Goal: Check status: Check status

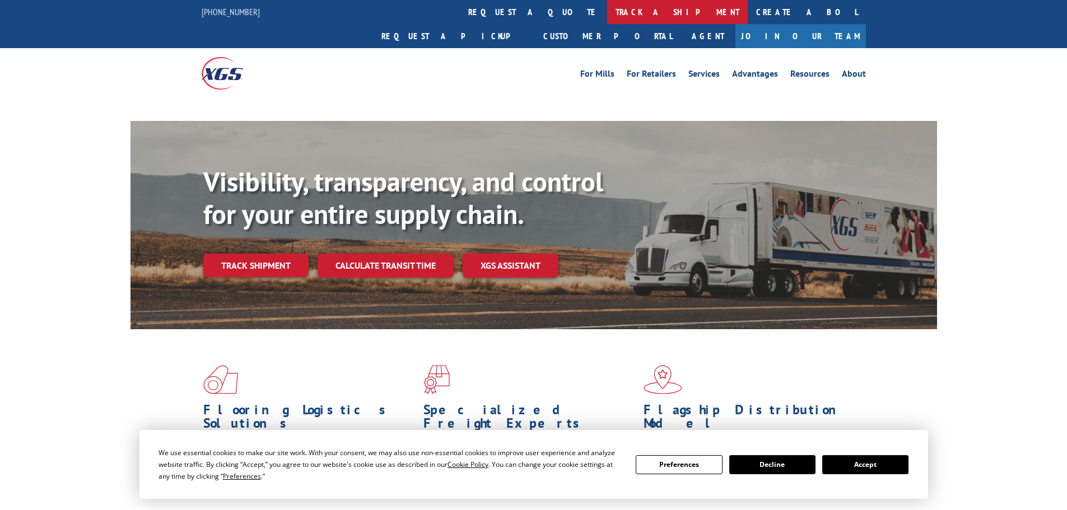
click at [607, 15] on link "track a shipment" at bounding box center [677, 12] width 141 height 24
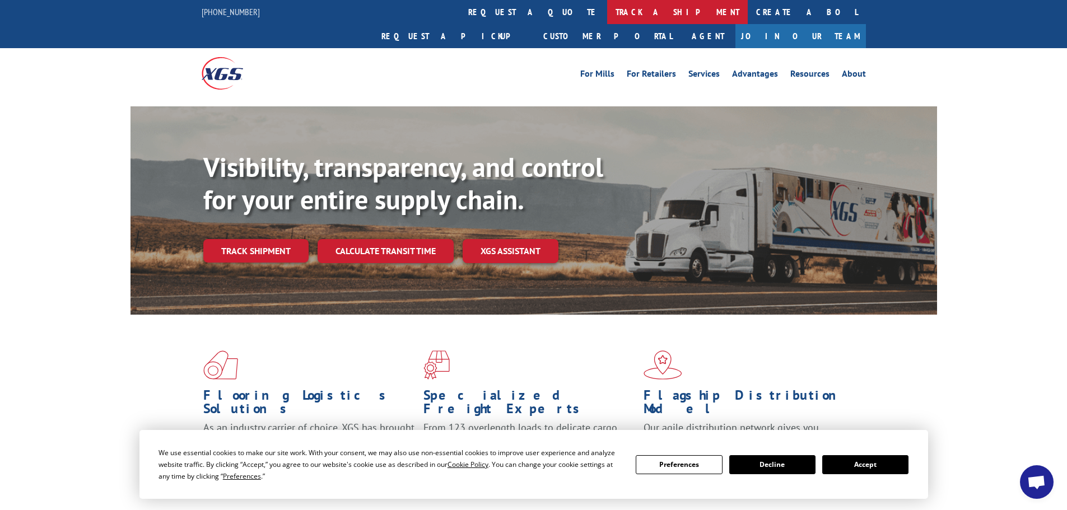
click at [607, 15] on link "track a shipment" at bounding box center [677, 12] width 141 height 24
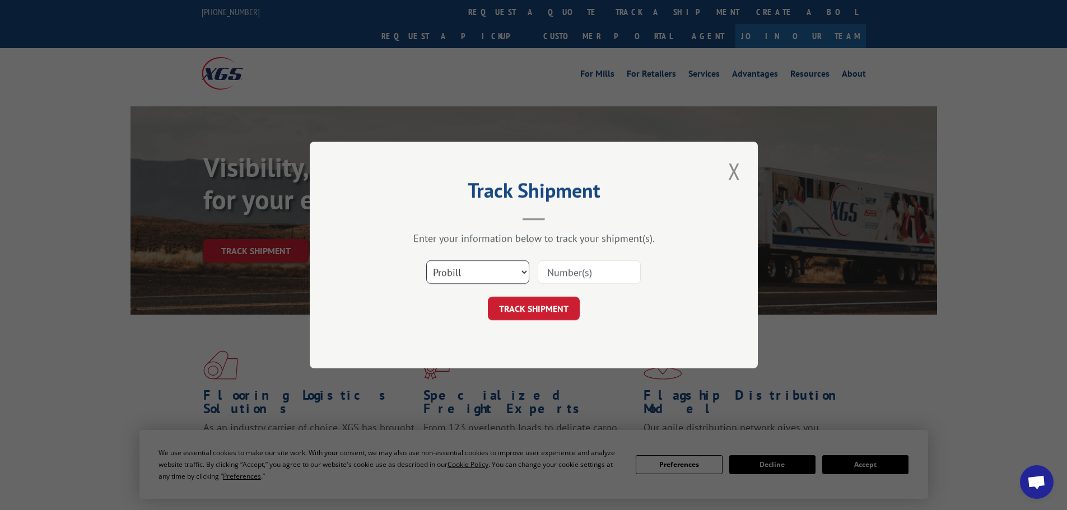
click at [472, 271] on select "Select category... Probill BOL PO" at bounding box center [477, 273] width 103 height 24
select select "po"
click at [426, 261] on select "Select category... Probill BOL PO" at bounding box center [477, 273] width 103 height 24
click at [557, 271] on input at bounding box center [589, 273] width 103 height 24
paste input "21519806"
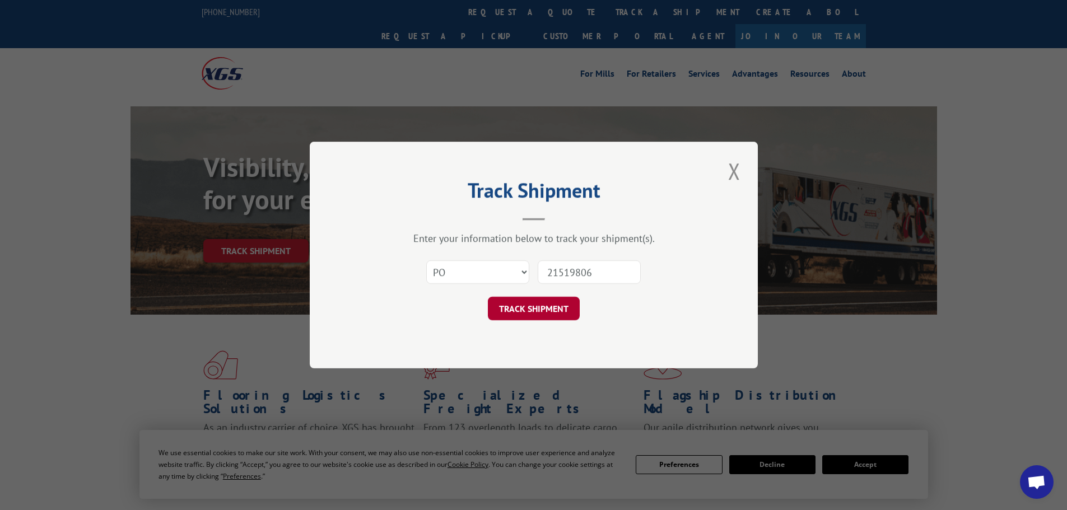
type input "21519806"
click at [532, 308] on button "TRACK SHIPMENT" at bounding box center [534, 309] width 92 height 24
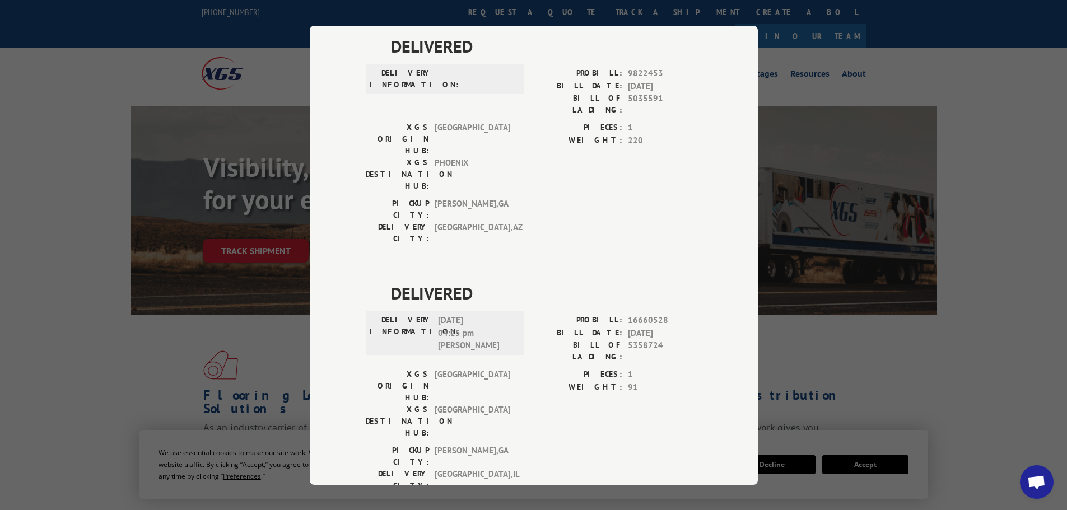
scroll to position [26, 0]
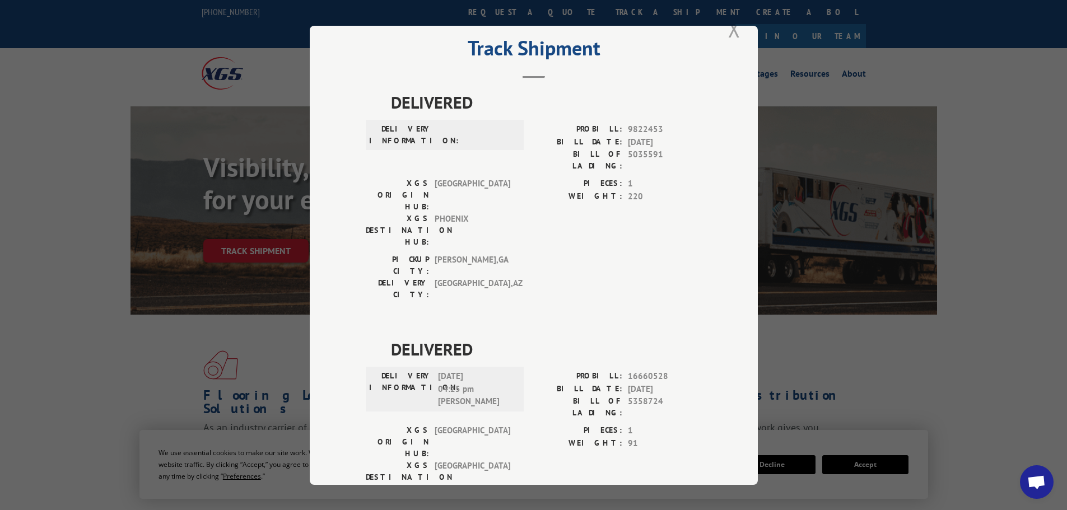
click at [727, 30] on button "Close modal" at bounding box center [734, 28] width 19 height 31
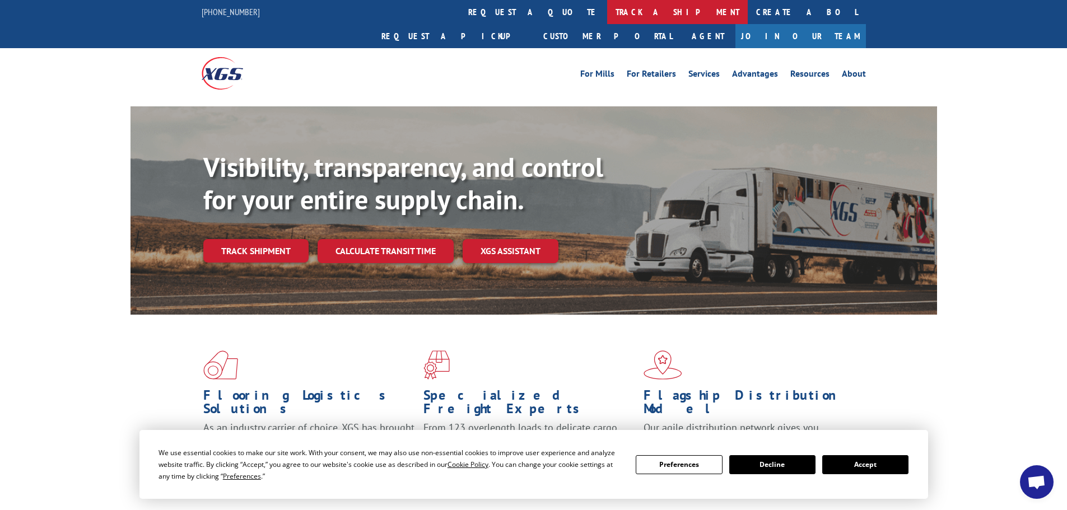
click at [607, 13] on link "track a shipment" at bounding box center [677, 12] width 141 height 24
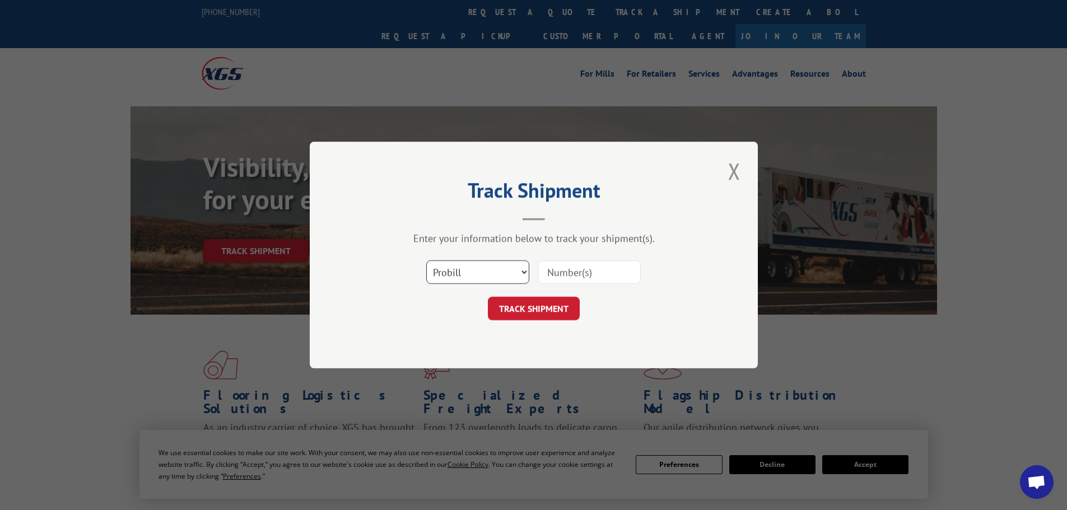
click at [480, 278] on select "Select category... Probill BOL PO" at bounding box center [477, 273] width 103 height 24
select select "po"
click at [426, 261] on select "Select category... Probill BOL PO" at bounding box center [477, 273] width 103 height 24
click at [580, 272] on input at bounding box center [589, 273] width 103 height 24
paste input "21519806"
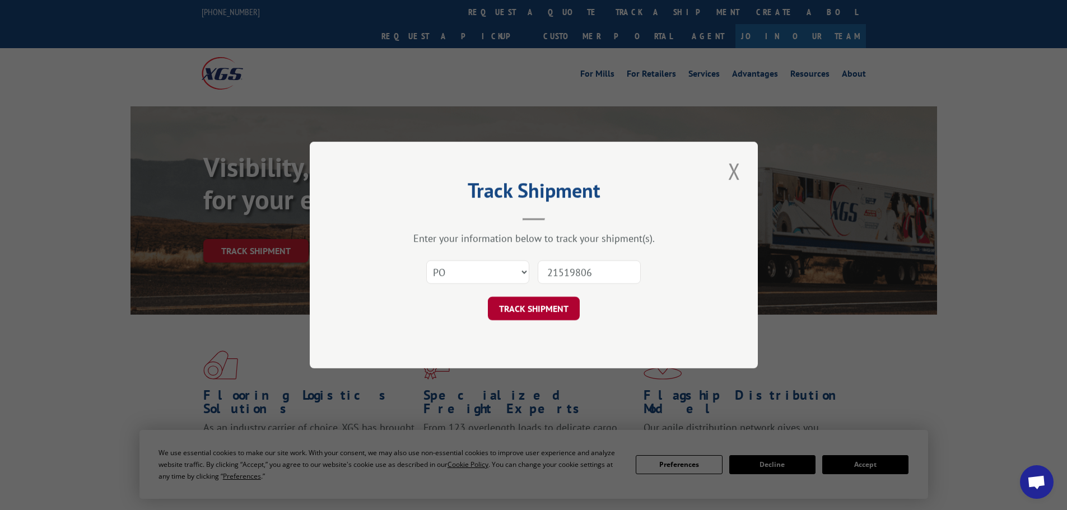
type input "21519806"
click at [528, 309] on button "TRACK SHIPMENT" at bounding box center [534, 309] width 92 height 24
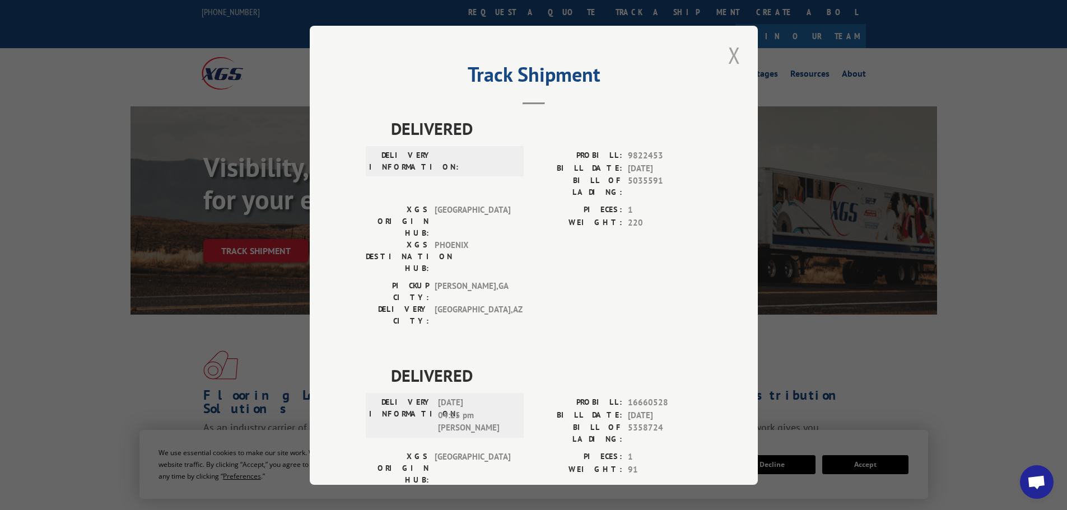
click at [725, 60] on button "Close modal" at bounding box center [734, 55] width 19 height 31
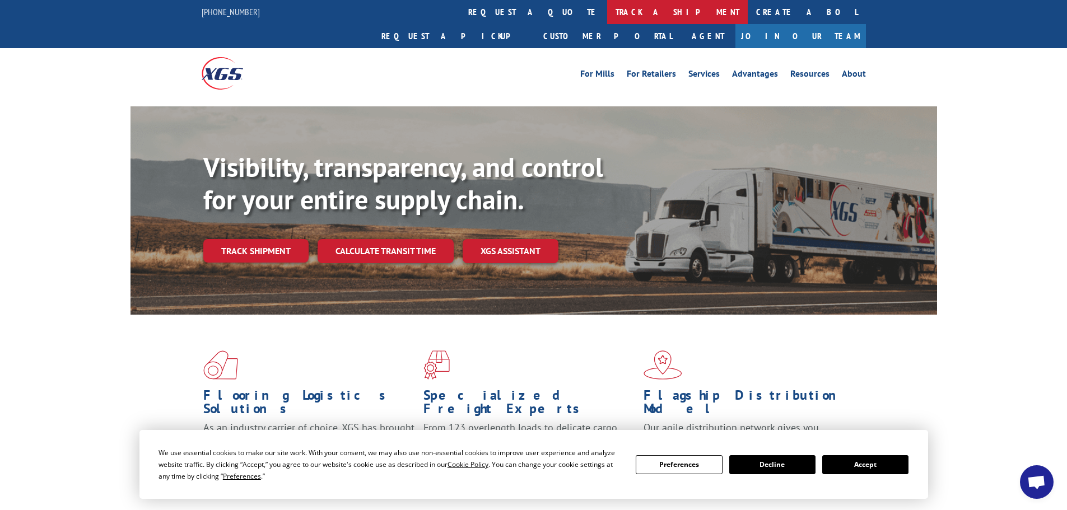
click at [607, 8] on link "track a shipment" at bounding box center [677, 12] width 141 height 24
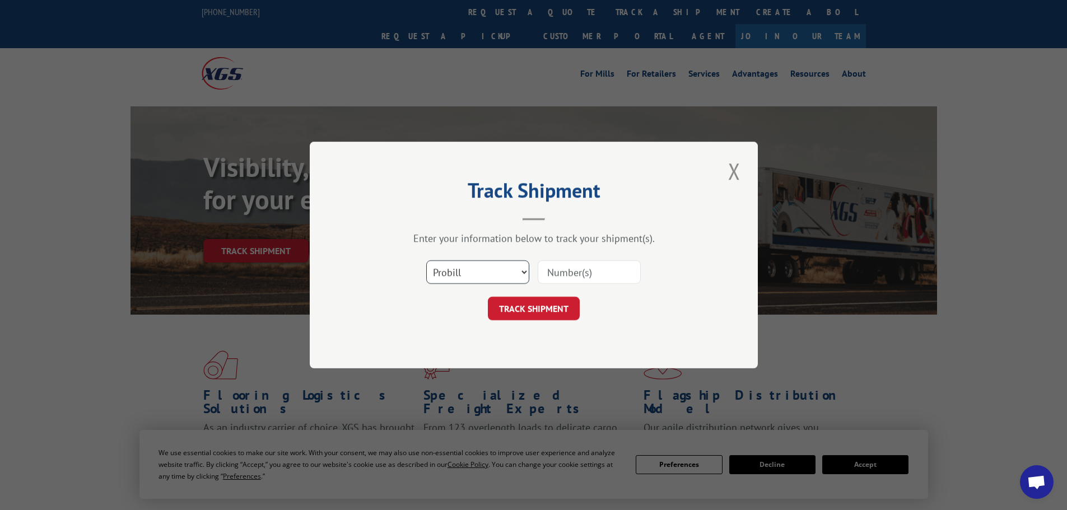
click at [482, 273] on select "Select category... Probill BOL PO" at bounding box center [477, 273] width 103 height 24
select select "po"
click at [426, 261] on select "Select category... Probill BOL PO" at bounding box center [477, 273] width 103 height 24
click at [574, 274] on input at bounding box center [589, 273] width 103 height 24
paste input "21519855"
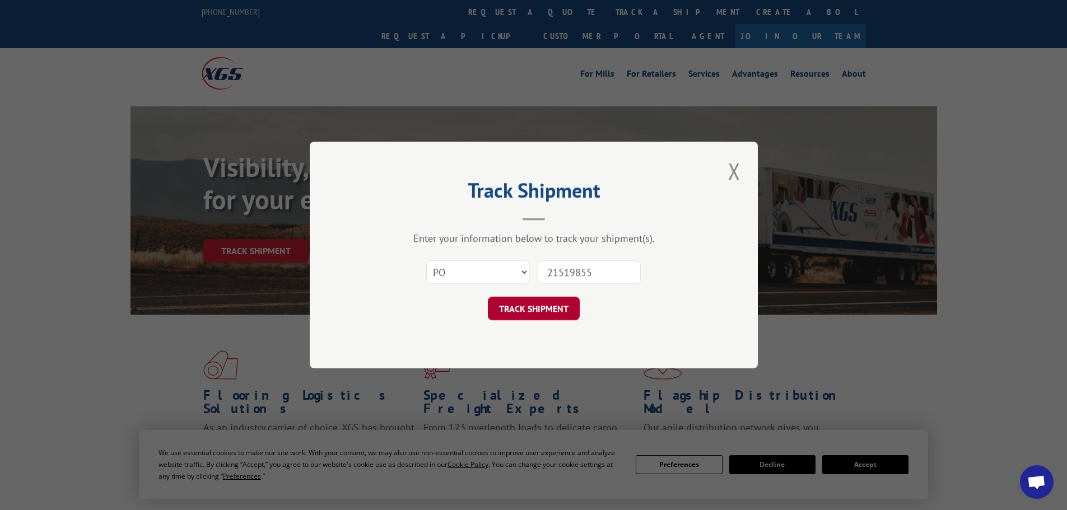
type input "21519855"
click at [554, 310] on button "TRACK SHIPMENT" at bounding box center [534, 309] width 92 height 24
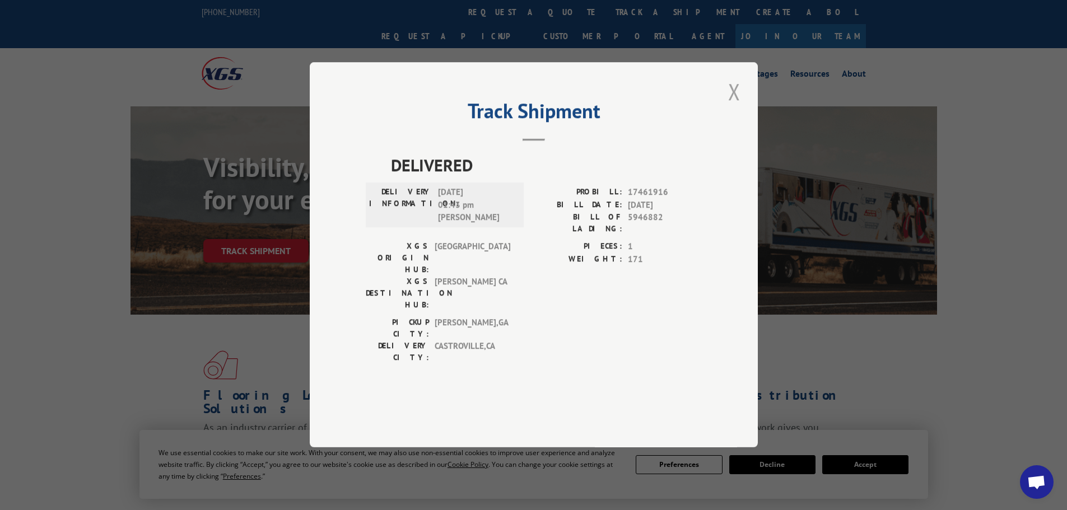
click at [737, 107] on button "Close modal" at bounding box center [734, 91] width 19 height 31
